Goal: Task Accomplishment & Management: Use online tool/utility

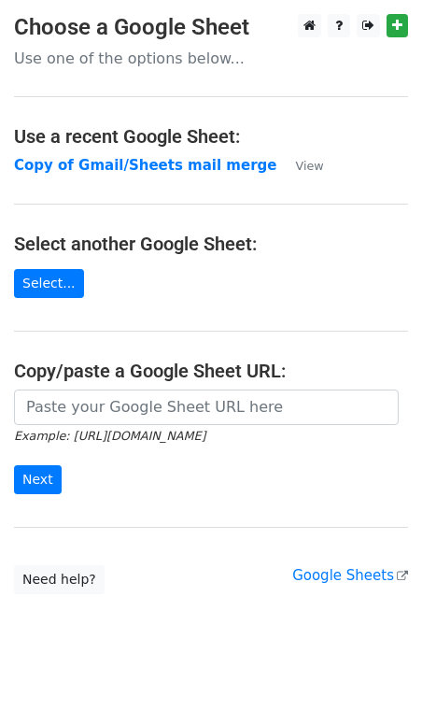
scroll to position [20, 0]
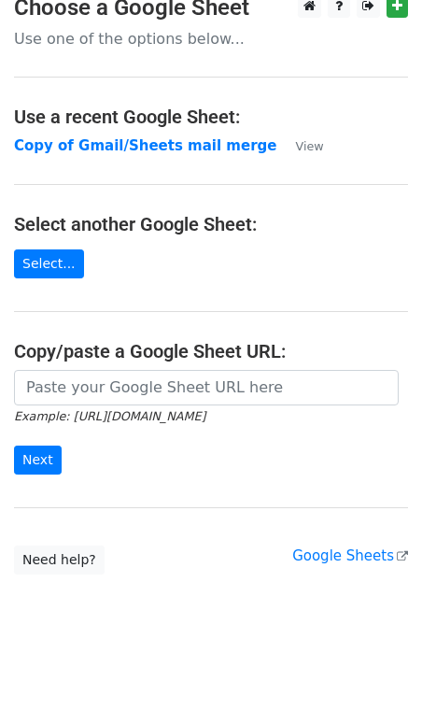
click at [97, 366] on main "Choose a Google Sheet Use one of the options below... Use a recent Google Sheet…" at bounding box center [211, 284] width 422 height 580
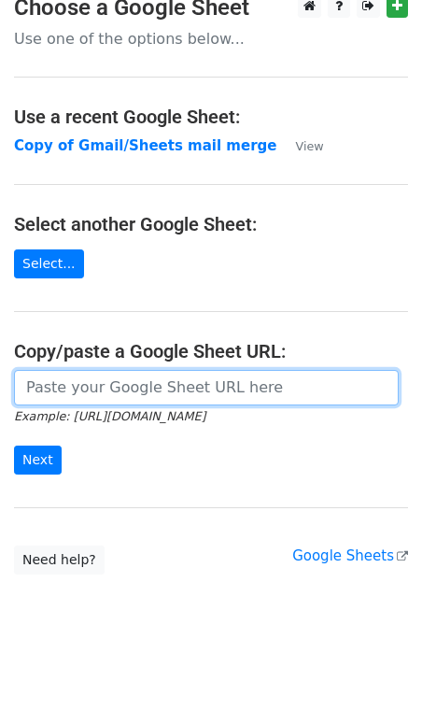
click at [97, 384] on input "url" at bounding box center [206, 387] width 385 height 35
type input "https://docs.google.com/spreadsheets/d/1ybbIjyPz1an0o7E-vwBCI0k67XoCnZBdwl8FpVm…"
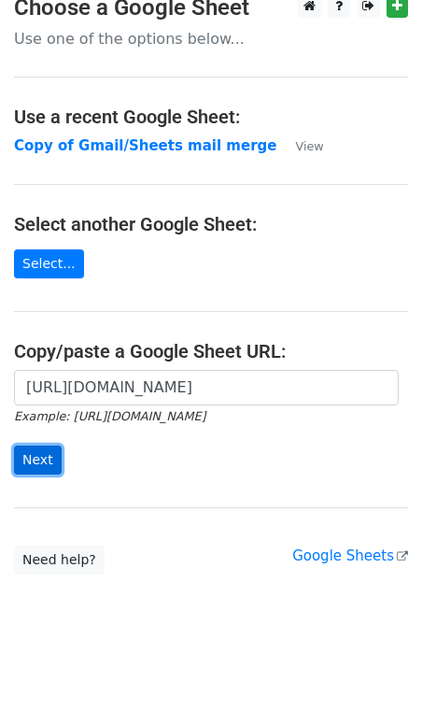
click at [44, 449] on input "Next" at bounding box center [38, 459] width 48 height 29
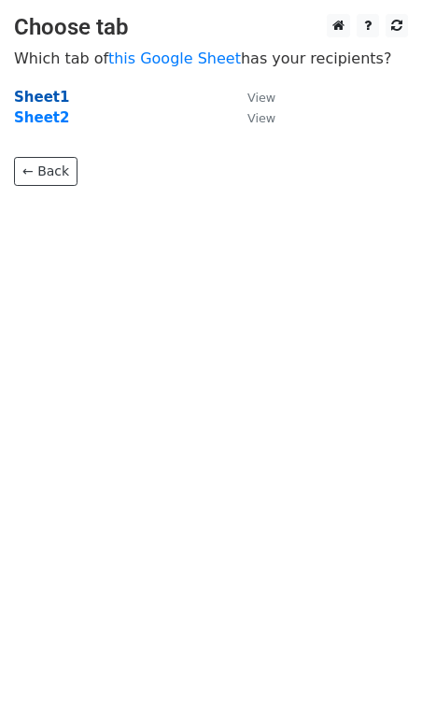
click at [46, 92] on strong "Sheet1" at bounding box center [41, 97] width 55 height 17
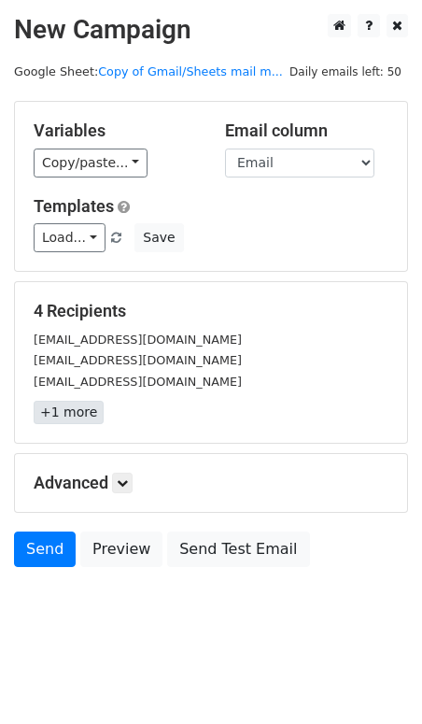
scroll to position [2, 0]
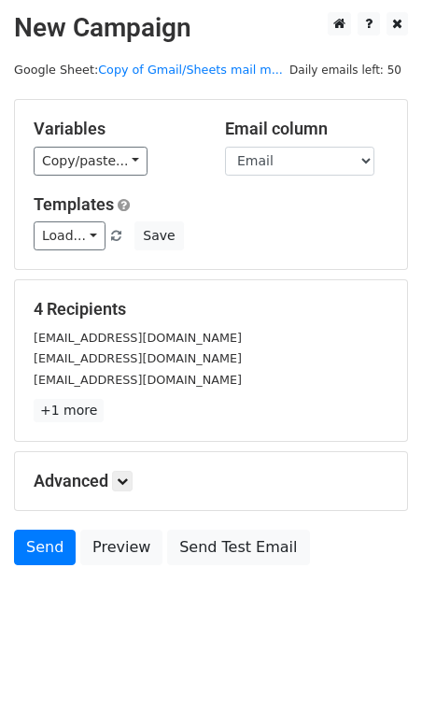
click at [112, 469] on div "Advanced Tracking Track Opens UTM Codes Track Clicks Filters Only include sprea…" at bounding box center [211, 481] width 392 height 58
click at [118, 489] on link at bounding box center [122, 481] width 21 height 21
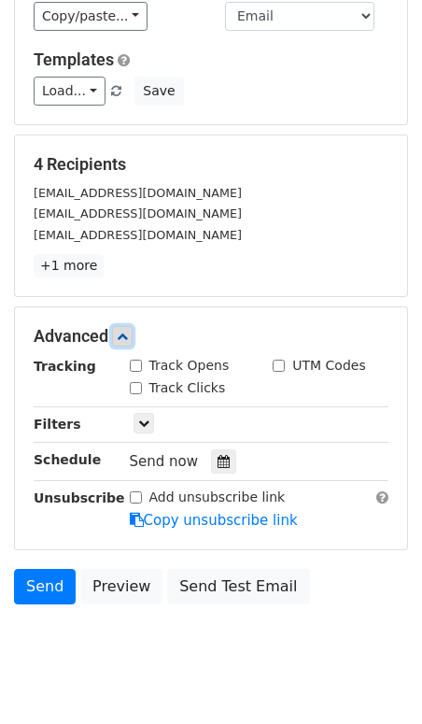
scroll to position [148, 0]
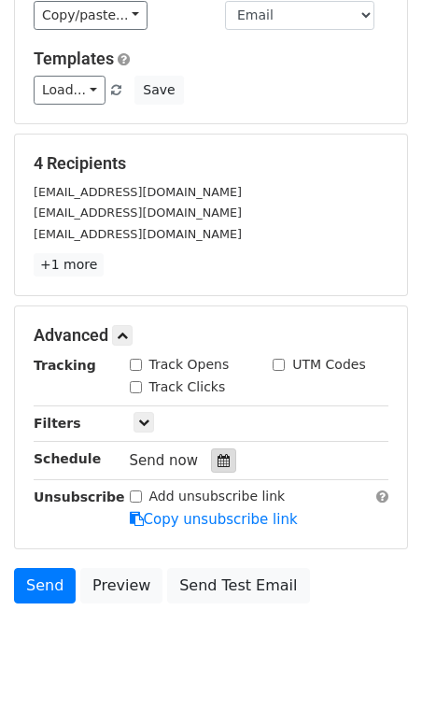
click at [220, 458] on icon at bounding box center [224, 460] width 12 height 13
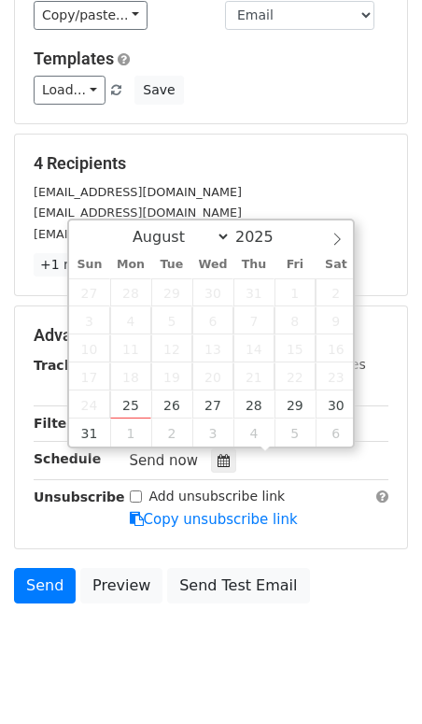
click at [45, 539] on div "Advanced Tracking Track Opens UTM Codes Track Clicks Filters Only include sprea…" at bounding box center [211, 427] width 392 height 242
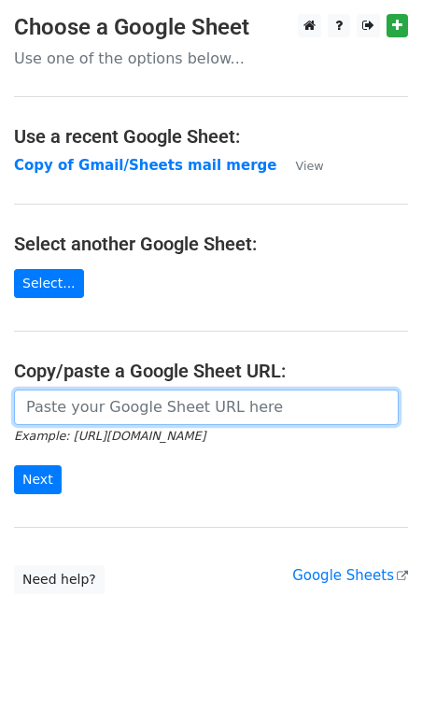
click at [54, 399] on input "url" at bounding box center [206, 406] width 385 height 35
type input "https://docs.google.com/spreadsheets/d/1ybbIjyPz1an0o7E-vwBCI0k67XoCnZBdwl8FpVm…"
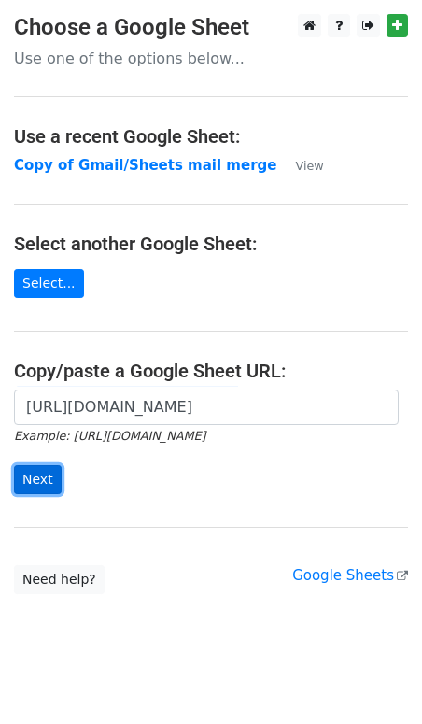
click at [38, 487] on input "Next" at bounding box center [38, 479] width 48 height 29
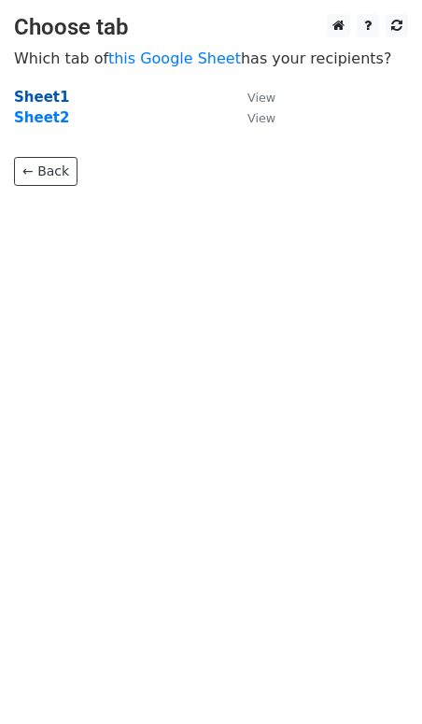
click at [38, 97] on strong "Sheet1" at bounding box center [41, 97] width 55 height 17
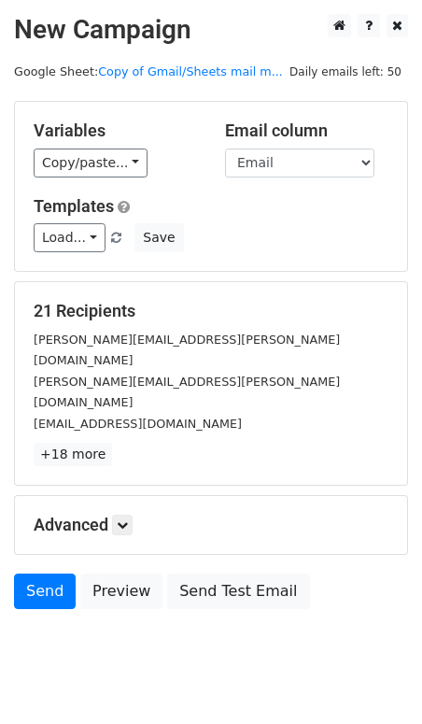
scroll to position [2, 0]
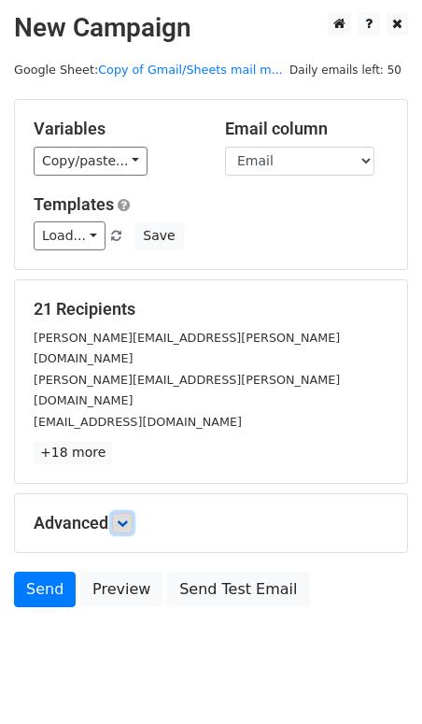
click at [128, 517] on icon at bounding box center [122, 522] width 11 height 11
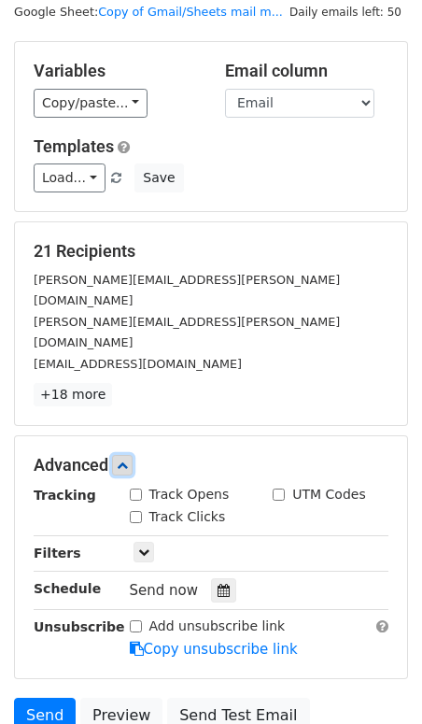
scroll to position [87, 0]
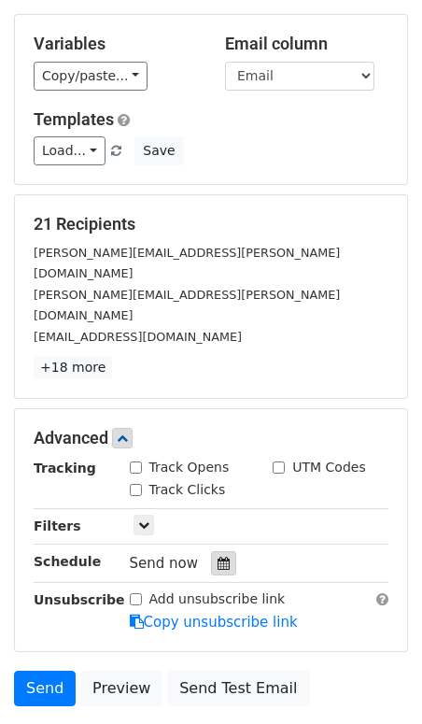
click at [218, 556] on icon at bounding box center [224, 562] width 12 height 13
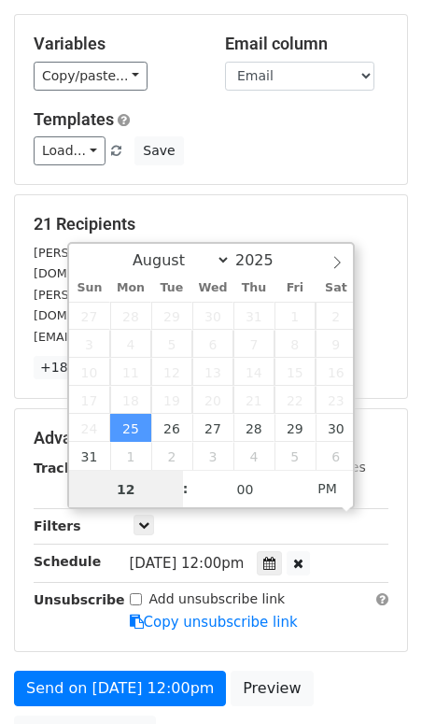
scroll to position [1, 0]
click at [238, 555] on span "[DATE] 12:00pm" at bounding box center [187, 563] width 115 height 17
type input "[DATE] 13:00"
type input "01"
click at [178, 477] on span at bounding box center [176, 479] width 13 height 19
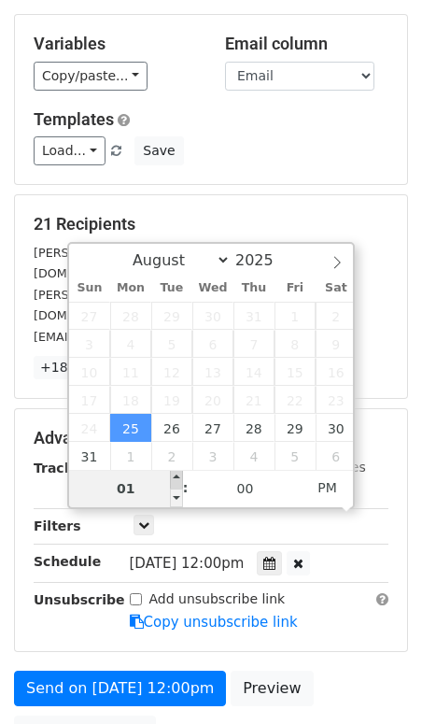
type input "[DATE] 14:00"
type input "02"
click at [178, 477] on span at bounding box center [176, 479] width 13 height 19
type input "[DATE] 15:00"
type input "03"
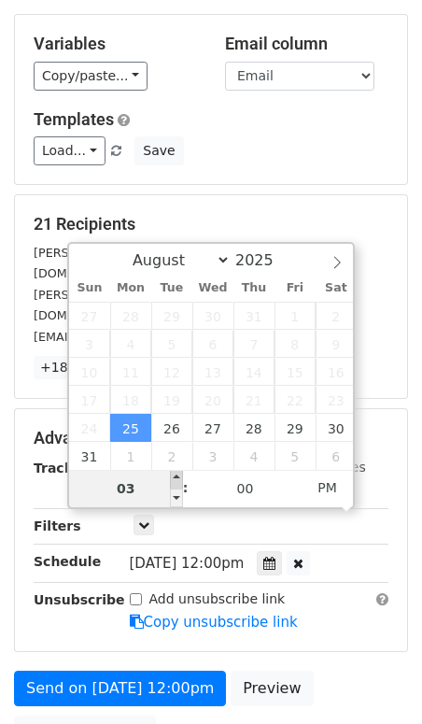
click at [178, 477] on span at bounding box center [176, 479] width 13 height 19
type input "[DATE] 16:00"
type input "04"
click at [178, 477] on span at bounding box center [176, 479] width 13 height 19
type input "[DATE] 17:00"
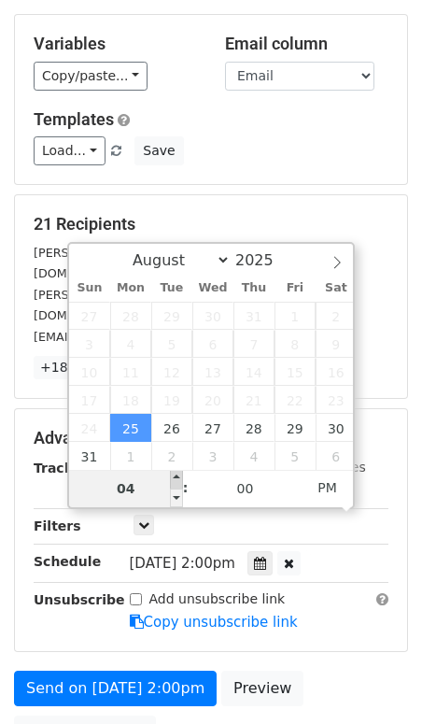
type input "05"
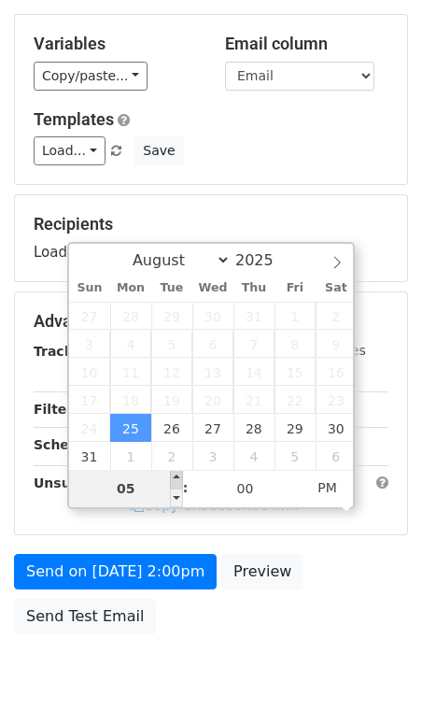
click at [178, 477] on span at bounding box center [176, 479] width 13 height 19
type input "[DATE] 18:00"
type input "06"
click at [178, 477] on span at bounding box center [176, 479] width 13 height 19
type input "[DATE] 19:00"
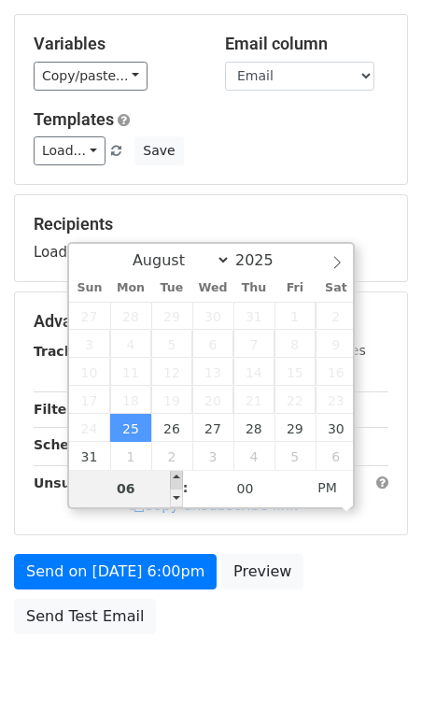
type input "07"
click at [178, 477] on span at bounding box center [176, 479] width 13 height 19
type input "[DATE] 20:00"
type input "08"
click at [178, 477] on span at bounding box center [176, 479] width 13 height 19
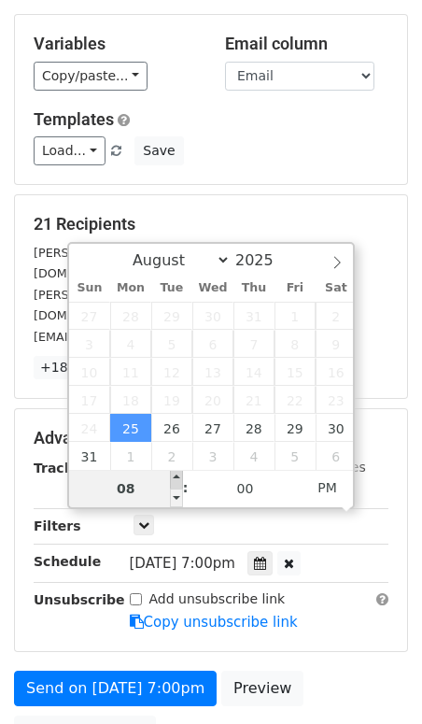
type input "[DATE] 21:00"
type input "09"
click at [178, 477] on span at bounding box center [176, 479] width 13 height 19
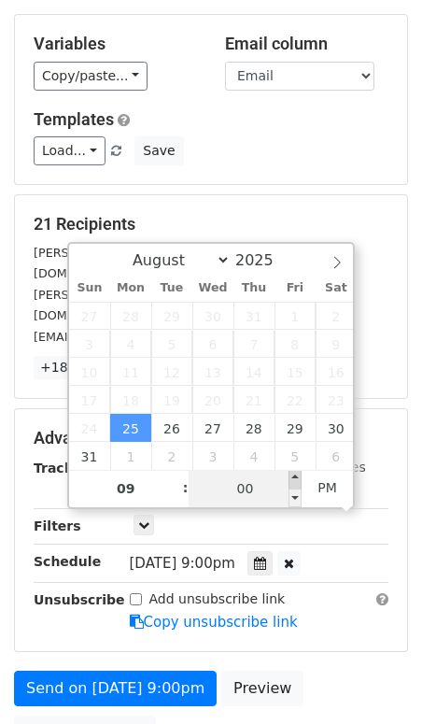
type input "[DATE] 21:05"
type input "05"
click at [298, 480] on span at bounding box center [295, 479] width 13 height 19
type input "[DATE] 21:10"
type input "10"
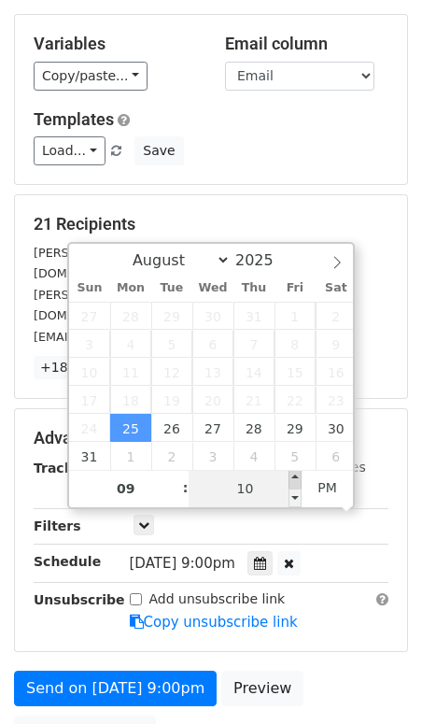
click at [298, 480] on span at bounding box center [295, 479] width 13 height 19
type input "[DATE] 21:15"
type input "15"
click at [298, 480] on span at bounding box center [295, 479] width 13 height 19
type input "[DATE] 21:20"
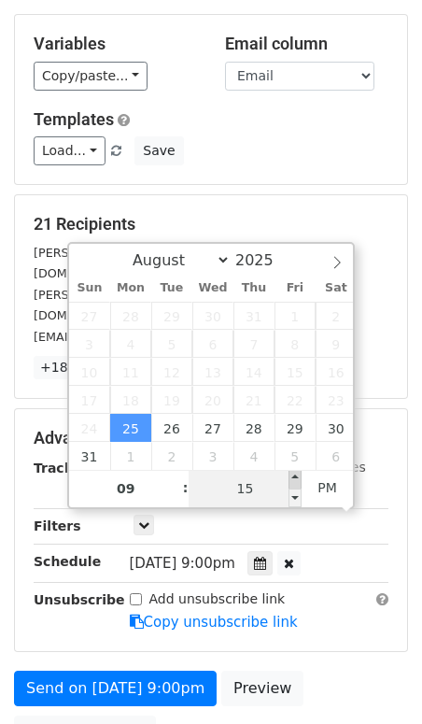
type input "20"
click at [298, 480] on span at bounding box center [295, 479] width 13 height 19
type input "[DATE] 21:25"
type input "25"
click at [298, 480] on span at bounding box center [295, 479] width 13 height 19
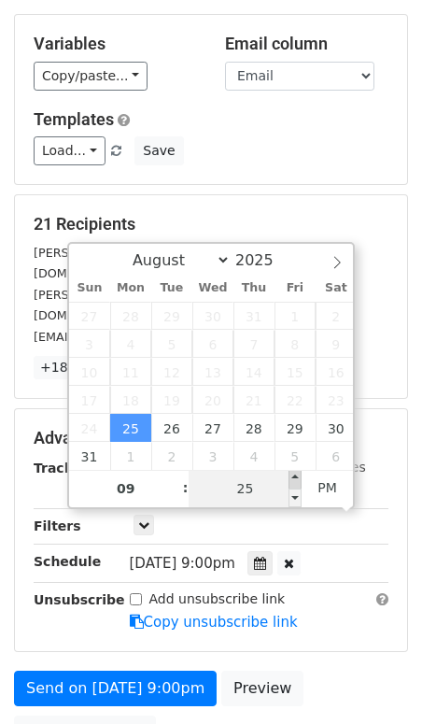
type input "[DATE] 21:30"
type input "30"
click at [298, 480] on span at bounding box center [295, 479] width 13 height 19
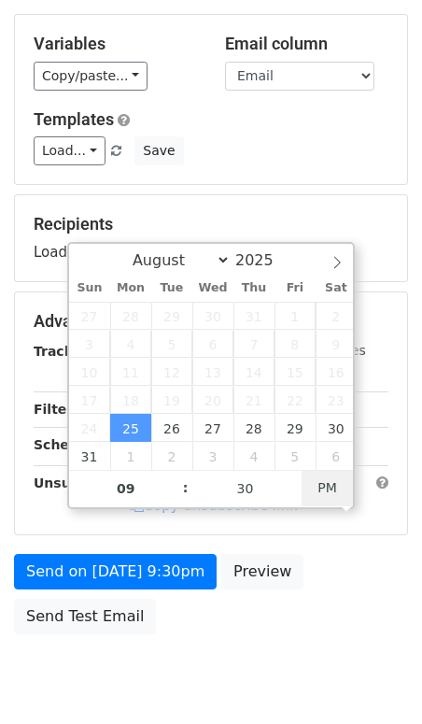
type input "[DATE] 09:30"
click at [330, 489] on span "AM" at bounding box center [327, 487] width 51 height 37
click at [333, 554] on div "Send on [DATE] 9:30am Preview Send Test Email" at bounding box center [211, 599] width 422 height 90
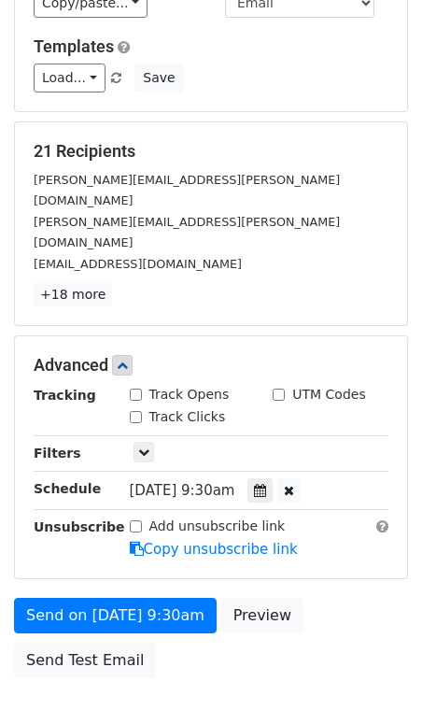
scroll to position [163, 0]
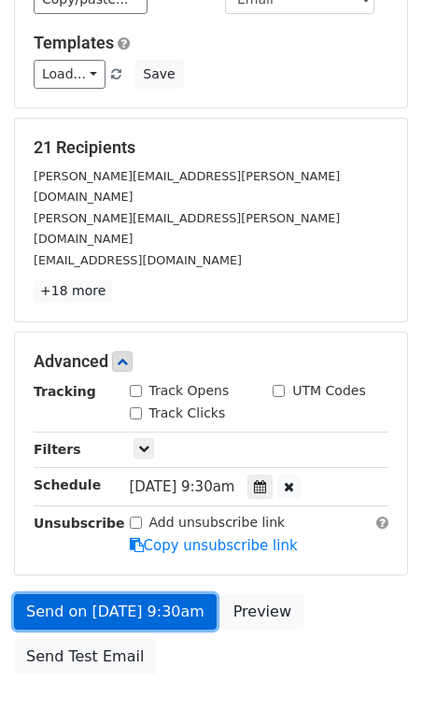
click at [63, 594] on link "Send on [DATE] 9:30am" at bounding box center [115, 611] width 203 height 35
